Goal: Information Seeking & Learning: Learn about a topic

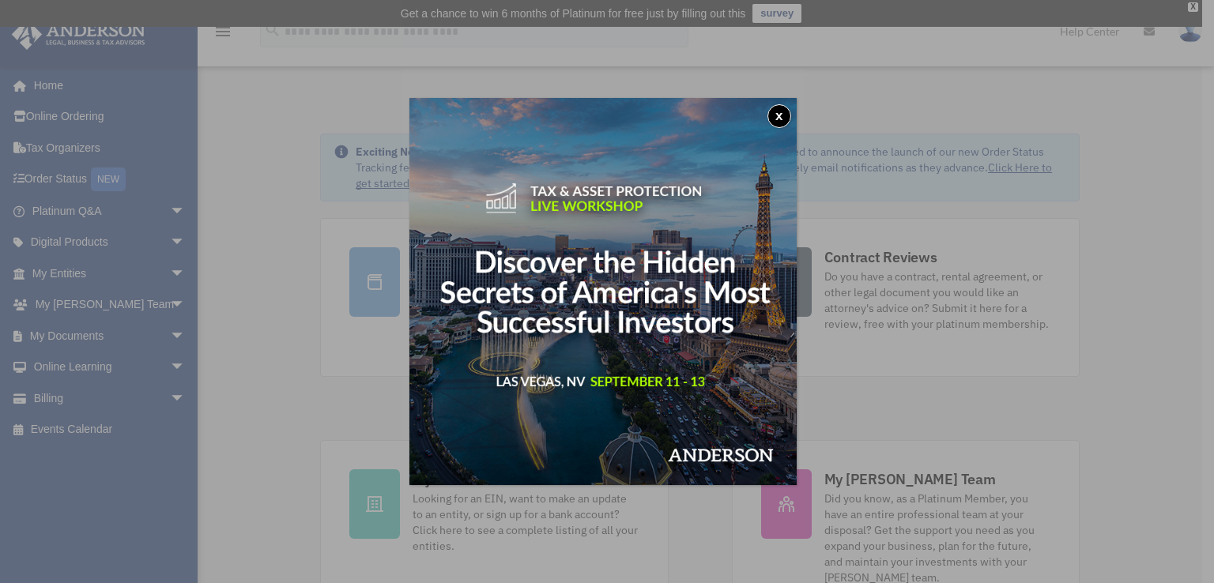
click at [775, 123] on button "x" at bounding box center [779, 116] width 24 height 24
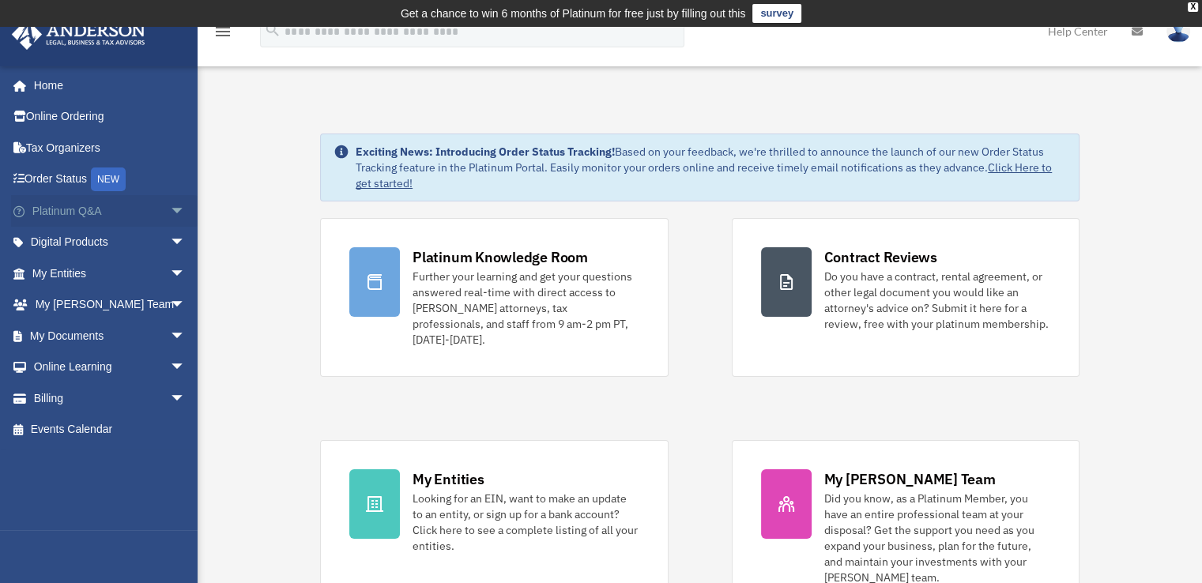
click at [149, 215] on link "Platinum Q&A arrow_drop_down" at bounding box center [110, 211] width 198 height 32
click at [170, 213] on span "arrow_drop_down" at bounding box center [186, 211] width 32 height 32
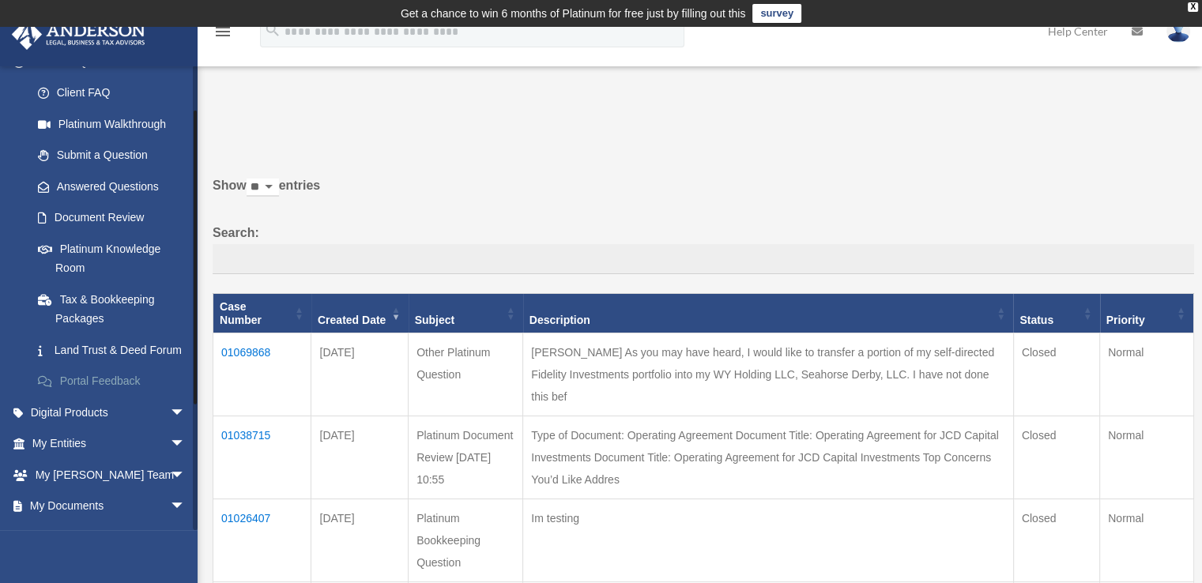
scroll to position [158, 0]
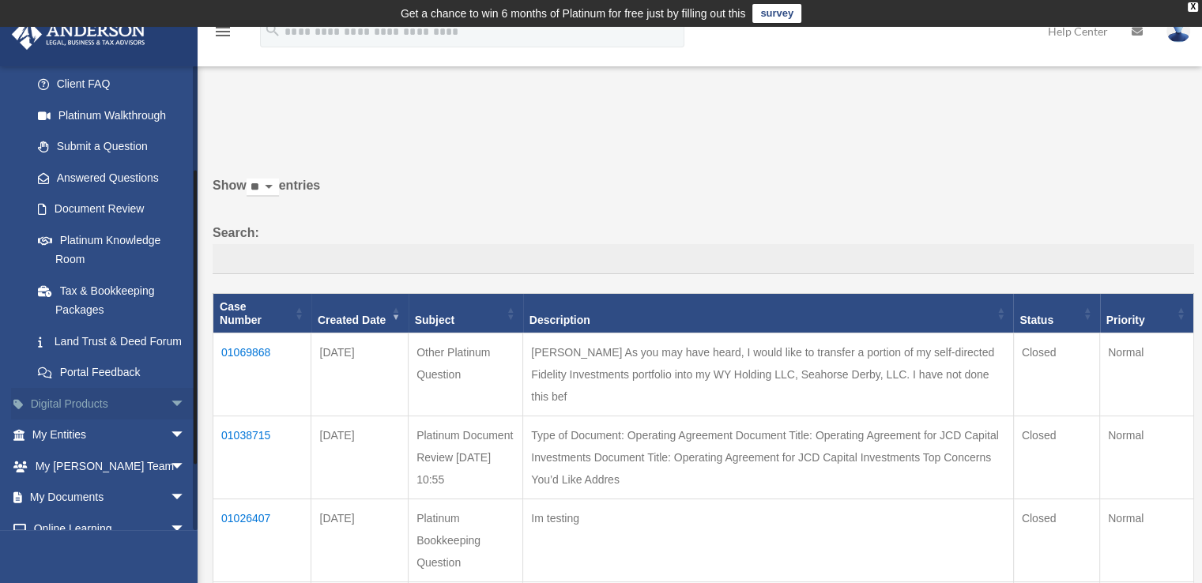
click at [170, 420] on span "arrow_drop_down" at bounding box center [186, 404] width 32 height 32
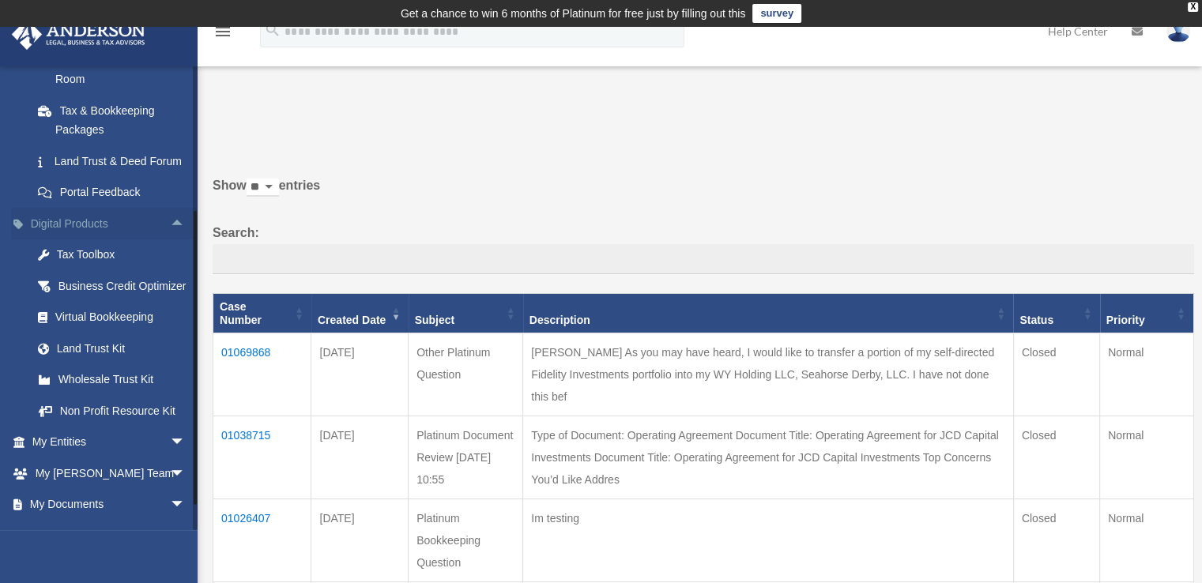
scroll to position [395, 0]
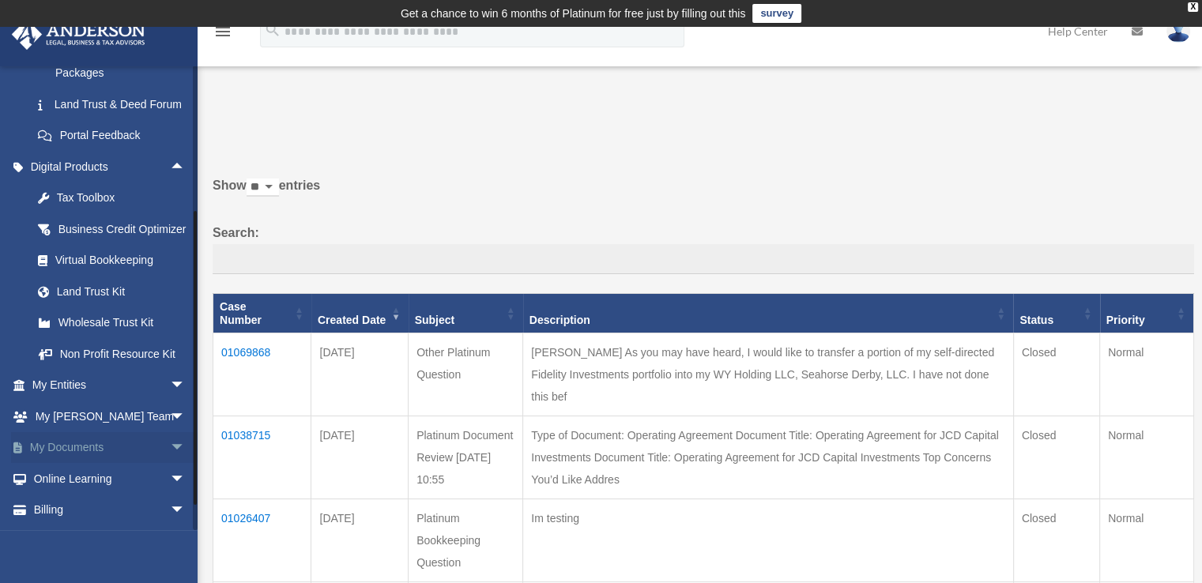
click at [170, 465] on span "arrow_drop_down" at bounding box center [186, 448] width 32 height 32
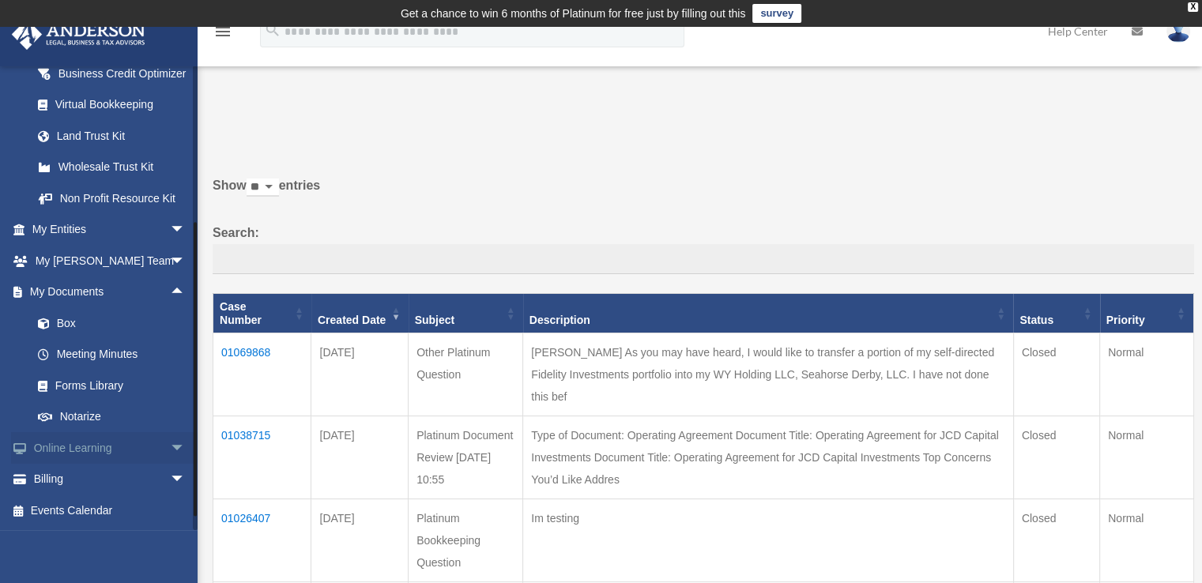
scroll to position [588, 0]
click at [176, 258] on span "arrow_drop_down" at bounding box center [186, 261] width 32 height 32
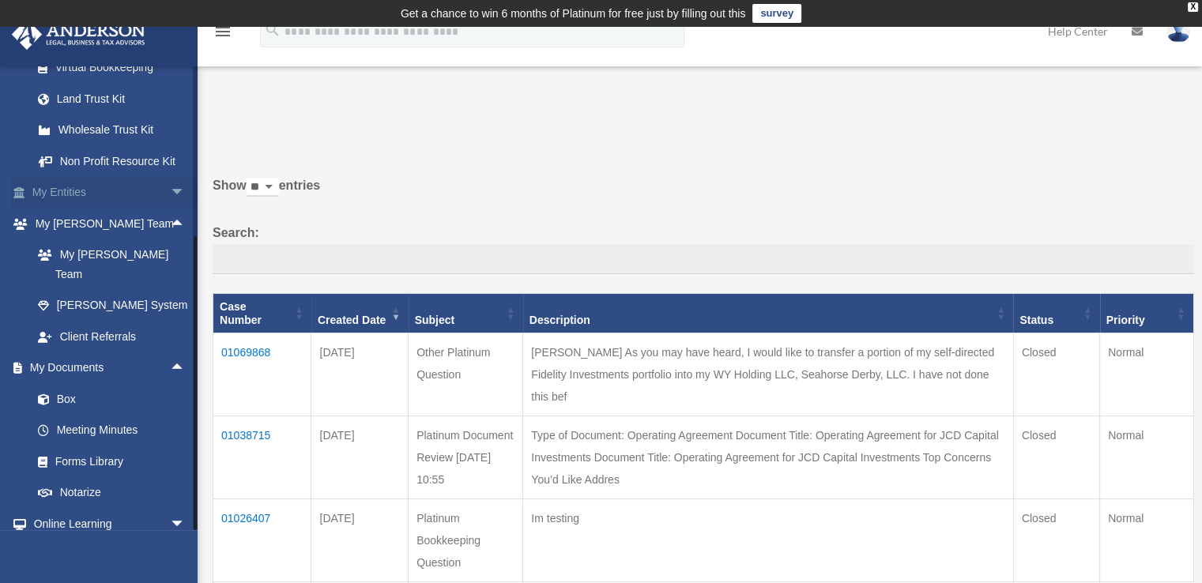
click at [170, 209] on span "arrow_drop_down" at bounding box center [186, 193] width 32 height 32
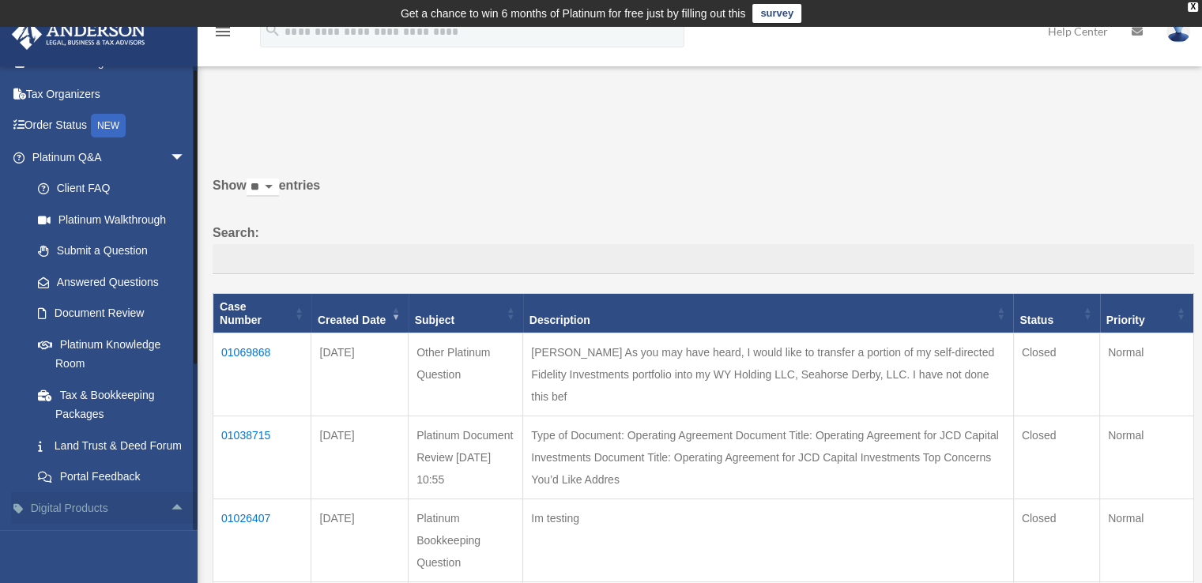
scroll to position [0, 0]
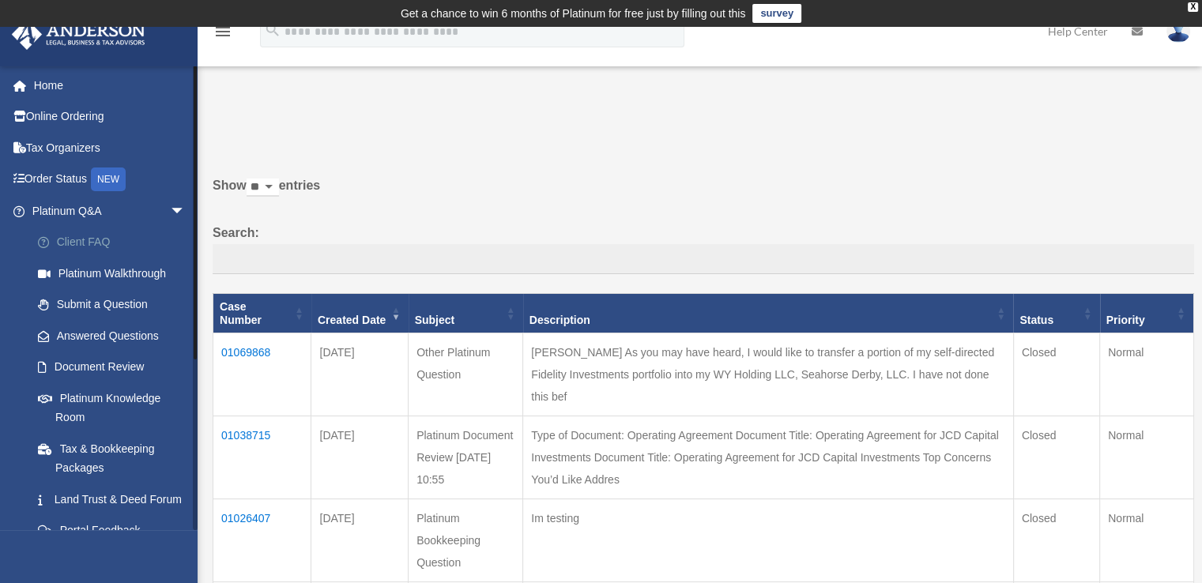
click at [98, 242] on link "Client FAQ" at bounding box center [115, 243] width 187 height 32
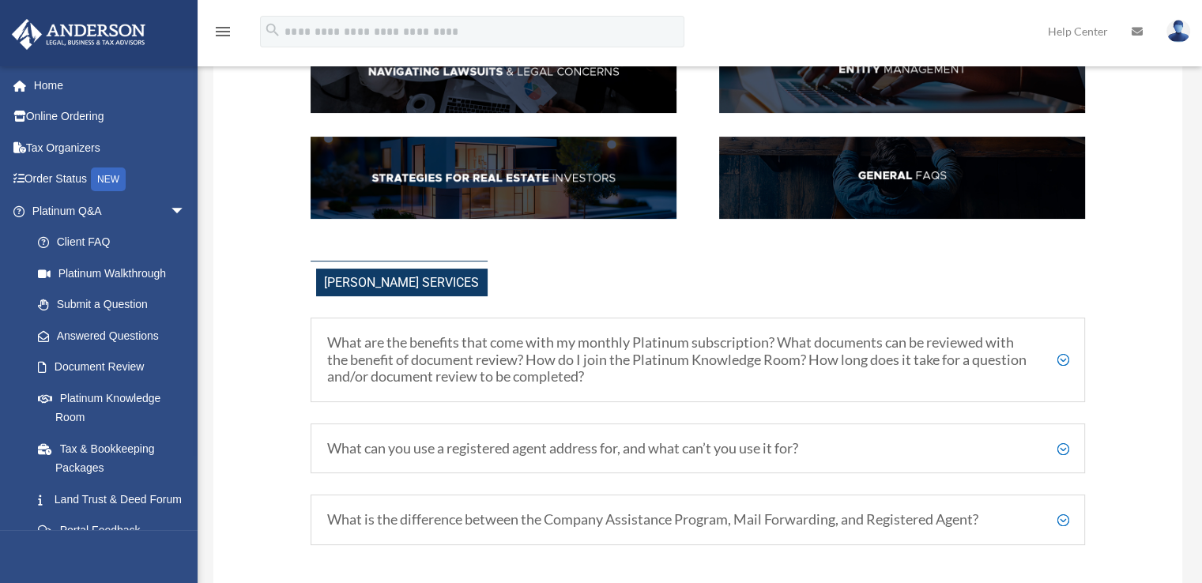
scroll to position [580, 0]
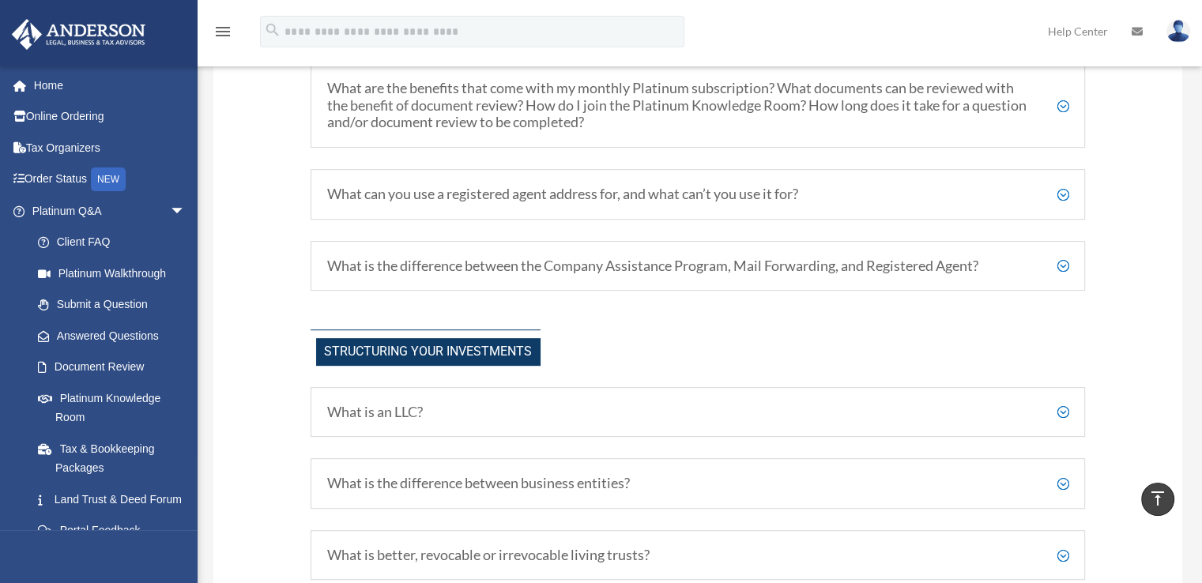
click at [1060, 188] on h5 "What can you use a registered agent address for, and what can’t you use it for?" at bounding box center [698, 194] width 742 height 17
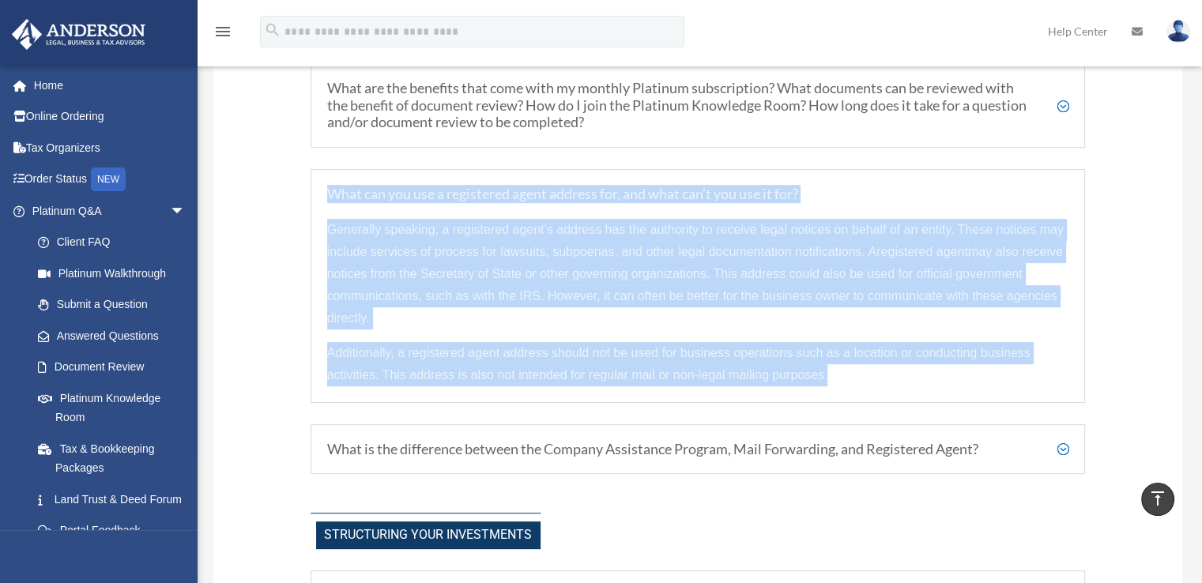
drag, startPoint x: 323, startPoint y: 187, endPoint x: 867, endPoint y: 368, distance: 573.1
click at [867, 368] on div "What can you use a registered agent address for, and what can’t you use it for?…" at bounding box center [698, 286] width 775 height 234
copy div "What can you use a registered agent address for, and what can’t you use it for?…"
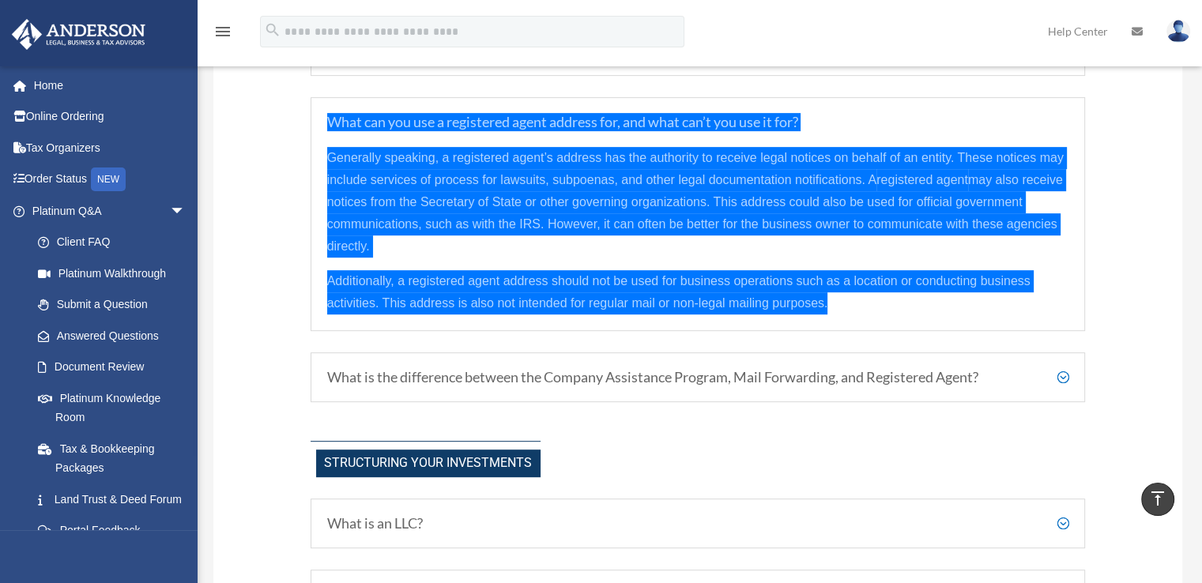
scroll to position [738, 0]
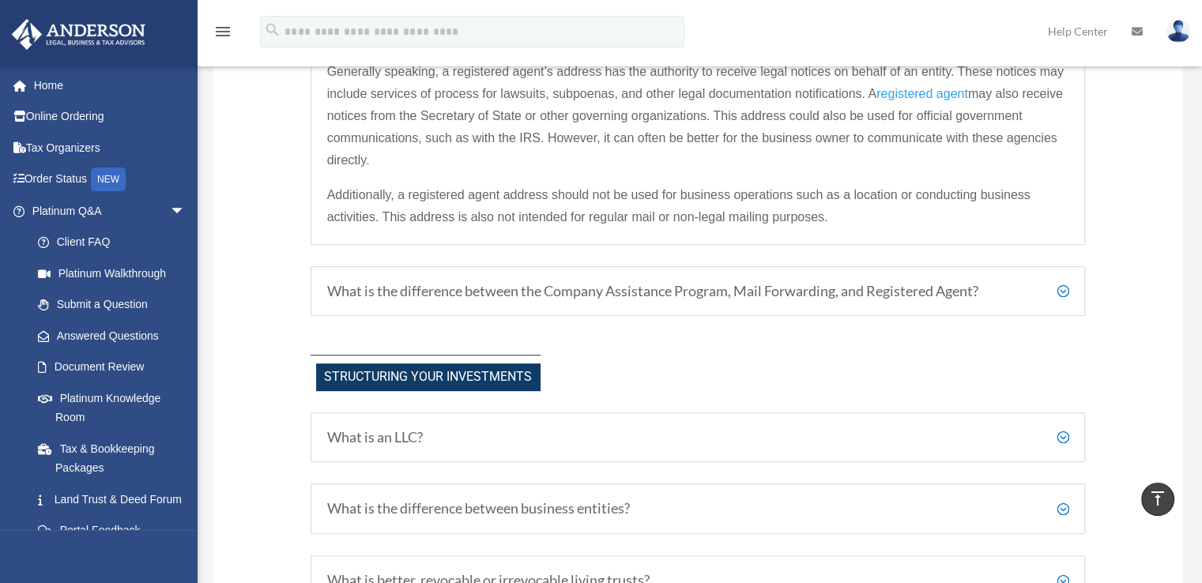
drag, startPoint x: 1065, startPoint y: 288, endPoint x: 858, endPoint y: 314, distance: 207.9
click at [1065, 288] on h5 "What is the difference between the Company Assistance Program, Mail Forwarding,…" at bounding box center [698, 291] width 742 height 17
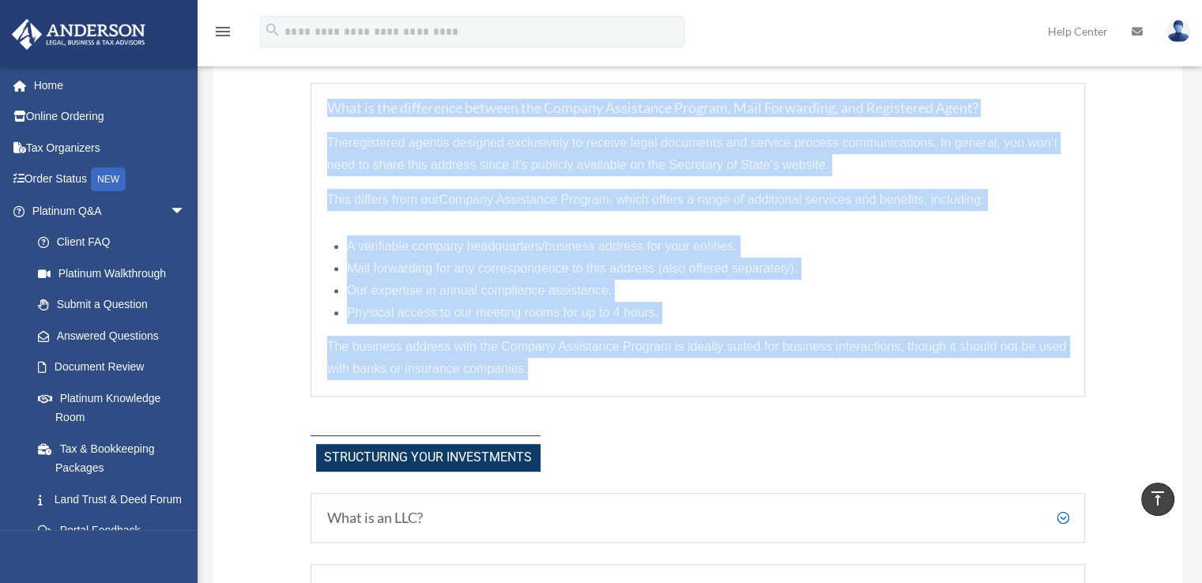
drag, startPoint x: 329, startPoint y: 100, endPoint x: 626, endPoint y: 371, distance: 402.2
click at [626, 371] on div "What is the difference between the Company Assistance Program, Mail Forwarding,…" at bounding box center [698, 240] width 775 height 315
copy div "What is the difference between the Company Assistance Program, Mail Forwarding,…"
